Goal: Transaction & Acquisition: Purchase product/service

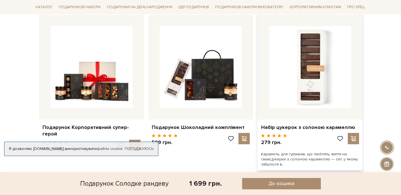
scroll to position [482, 0]
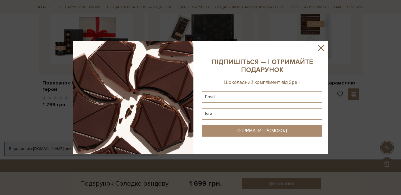
click at [320, 50] on icon at bounding box center [321, 48] width 10 height 10
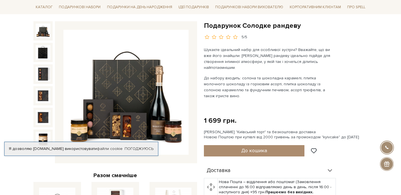
scroll to position [0, 0]
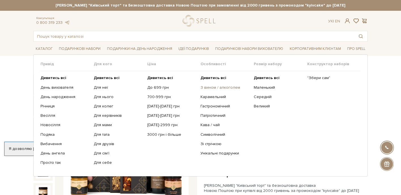
click at [217, 86] on link "З вином / алкоголем" at bounding box center [225, 87] width 49 height 5
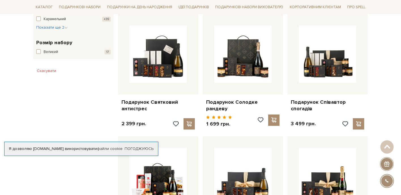
scroll to position [331, 0]
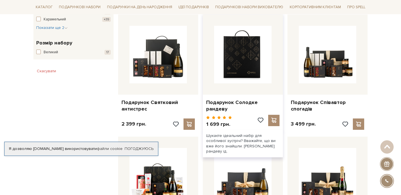
click at [251, 59] on img at bounding box center [243, 55] width 58 height 58
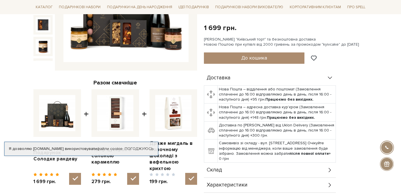
scroll to position [219, 0]
